Goal: Contribute content

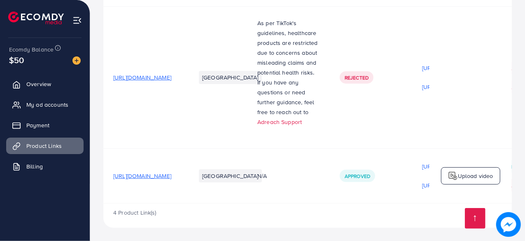
scroll to position [194, 0]
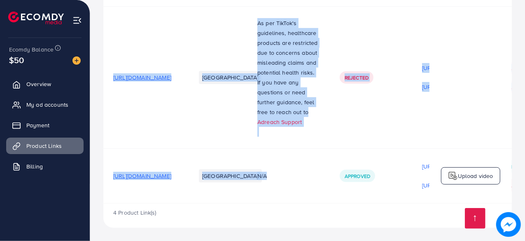
drag, startPoint x: 330, startPoint y: 201, endPoint x: 357, endPoint y: 202, distance: 26.8
click at [357, 202] on div "Product URLs Target markets Reason rejected Status Product video Status video A…" at bounding box center [307, 50] width 408 height 305
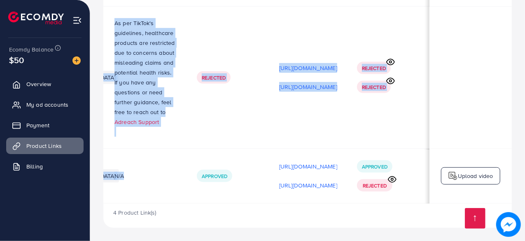
scroll to position [0, 243]
click at [374, 219] on div "4 Product Link(s)" at bounding box center [307, 215] width 408 height 24
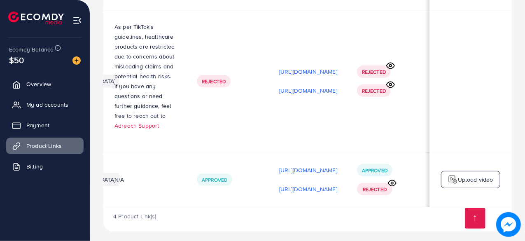
scroll to position [194, 0]
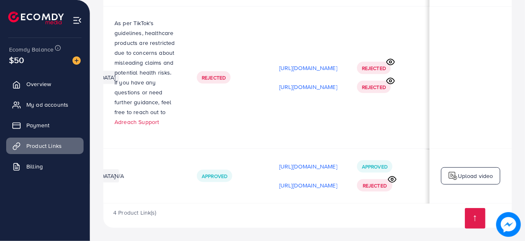
drag, startPoint x: 433, startPoint y: 204, endPoint x: 453, endPoint y: 202, distance: 20.2
click at [453, 202] on div "Product URLs Target markets Reason rejected Status Product video Status video A…" at bounding box center [307, 50] width 408 height 305
click at [312, 164] on p "[URL][DOMAIN_NAME]" at bounding box center [308, 166] width 58 height 10
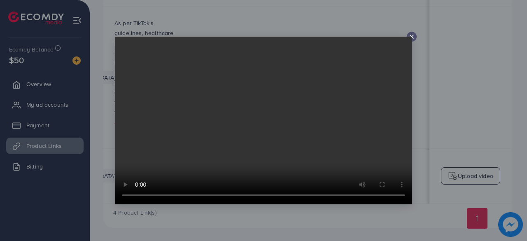
click at [413, 35] on icon at bounding box center [411, 36] width 7 height 7
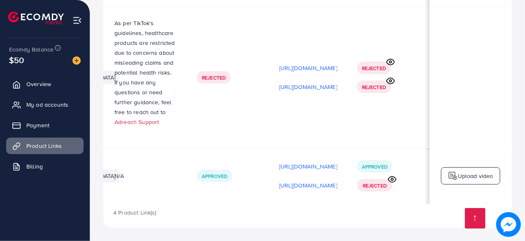
click at [458, 174] on p "Upload video" at bounding box center [475, 176] width 35 height 10
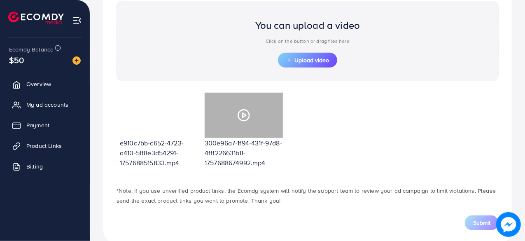
click at [243, 114] on icon at bounding box center [243, 115] width 13 height 13
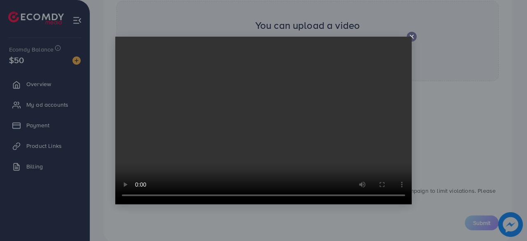
click at [410, 38] on video at bounding box center [263, 120] width 296 height 167
click at [412, 37] on icon at bounding box center [411, 36] width 7 height 7
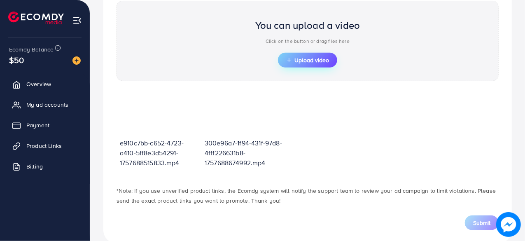
click at [317, 60] on span "Upload video" at bounding box center [307, 60] width 43 height 6
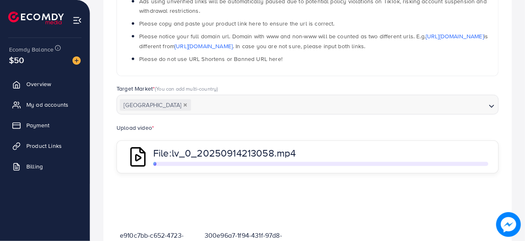
scroll to position [189, 0]
